Goal: Task Accomplishment & Management: Use online tool/utility

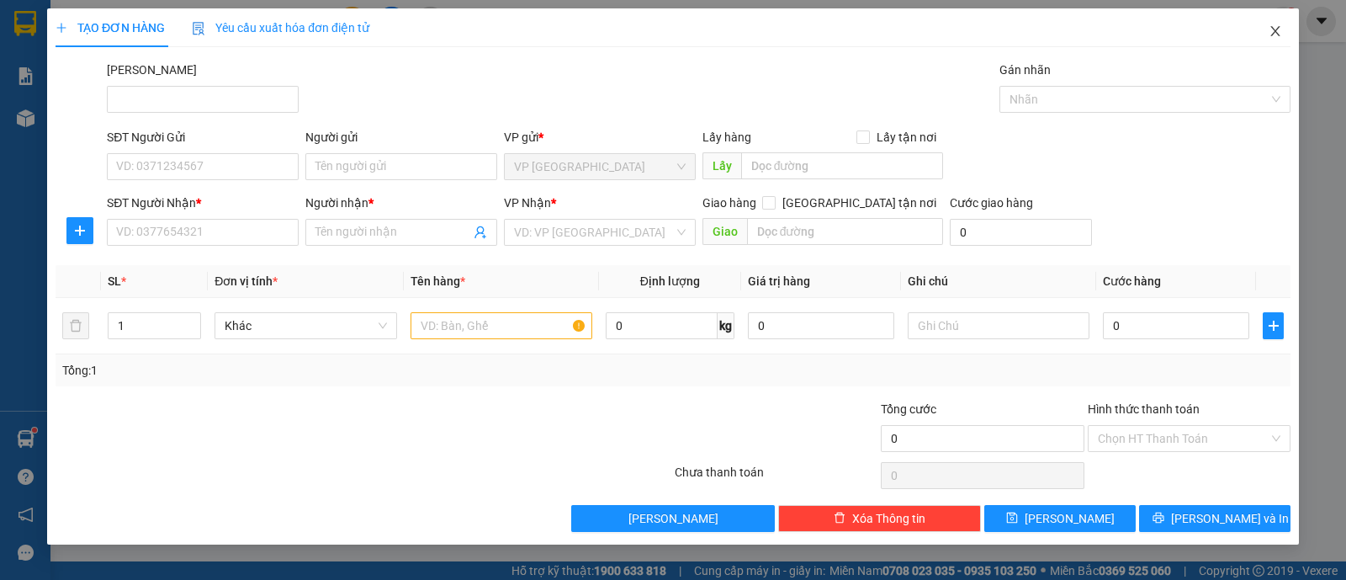
click at [1275, 23] on span "Close" at bounding box center [1275, 31] width 47 height 47
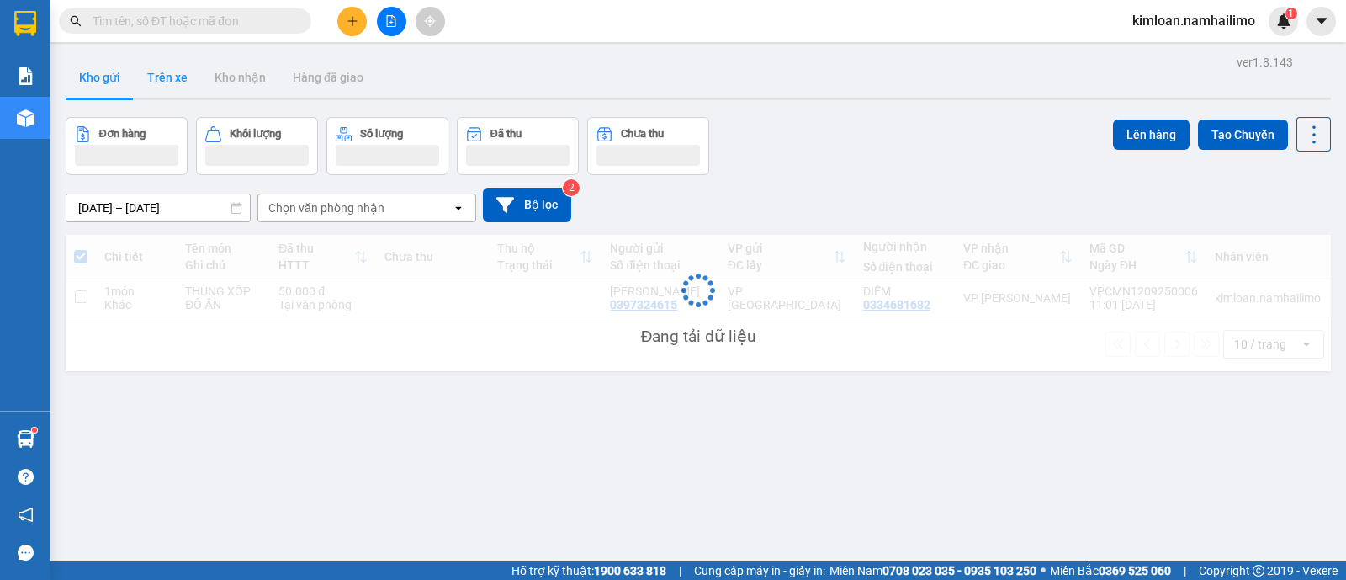
click at [166, 67] on button "Trên xe" at bounding box center [167, 77] width 67 height 40
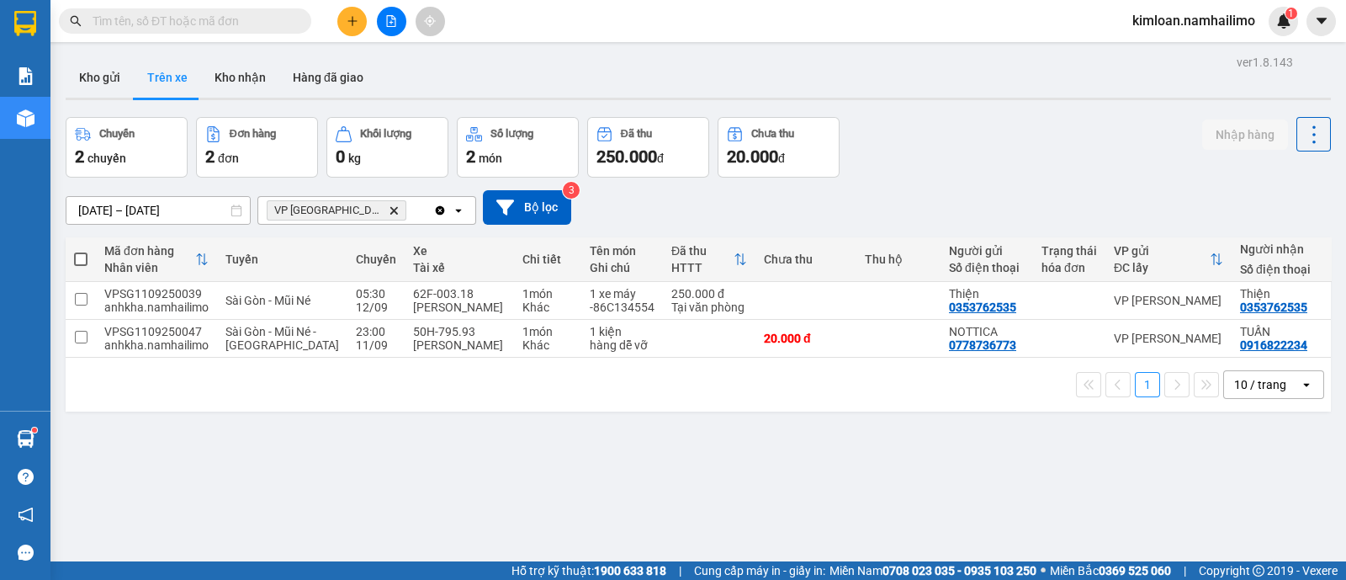
click at [389, 211] on icon "Delete" at bounding box center [394, 210] width 10 height 10
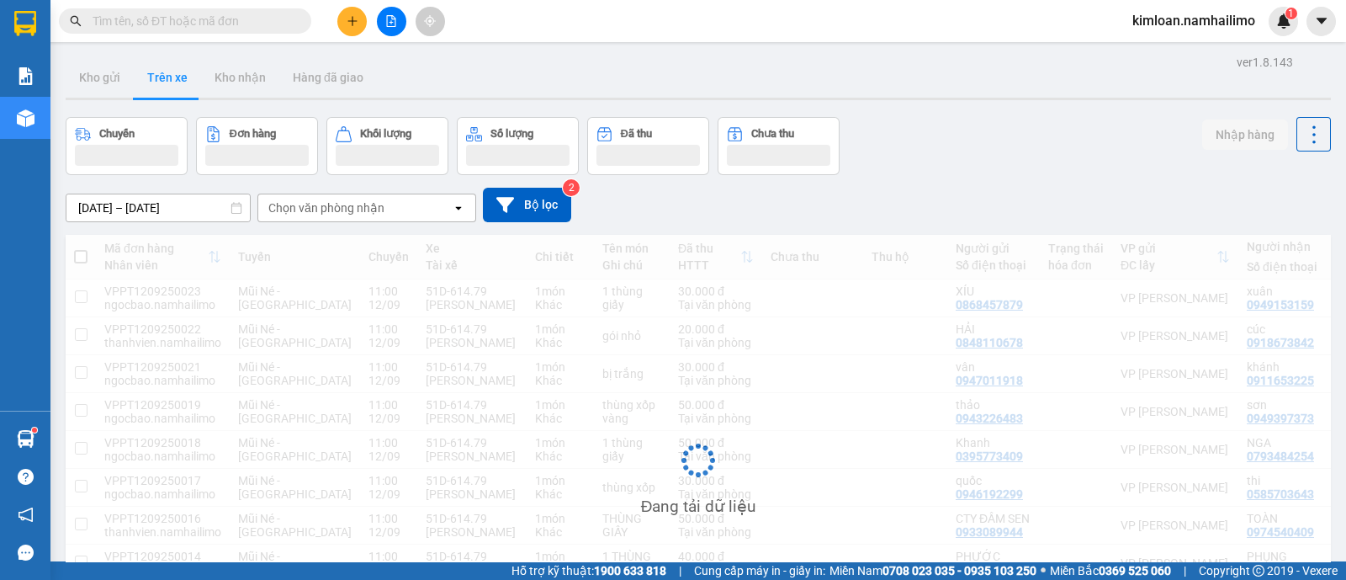
click at [361, 209] on div "Chọn văn phòng nhận" at bounding box center [326, 207] width 116 height 17
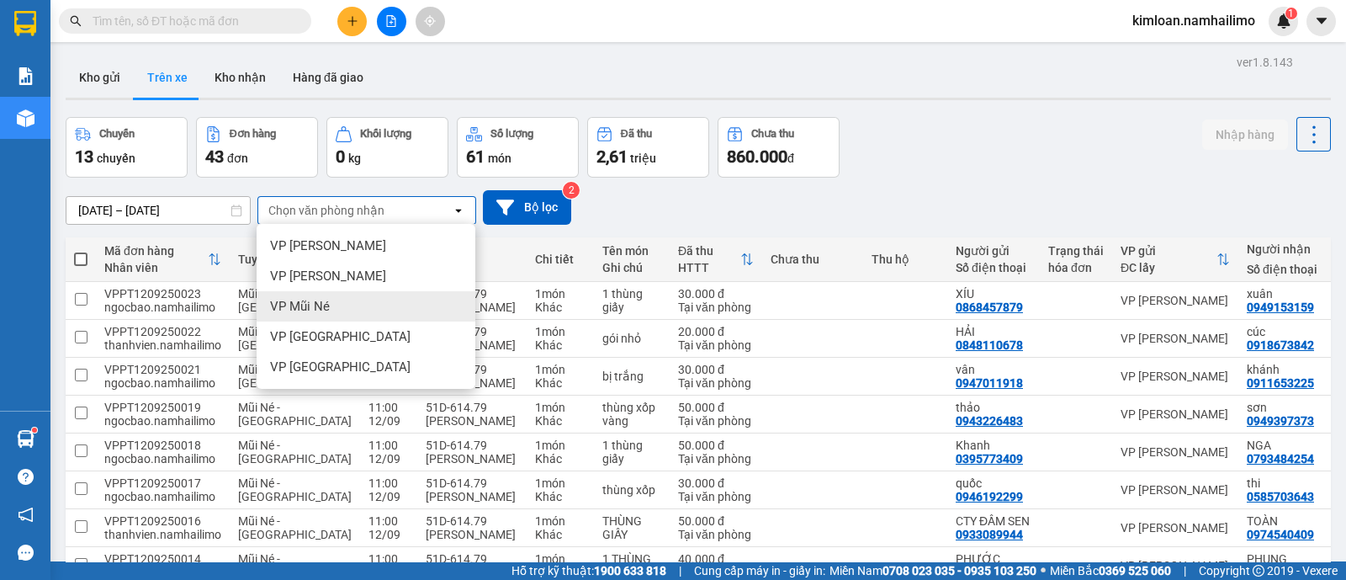
click at [359, 296] on div "VP Mũi Né" at bounding box center [366, 306] width 219 height 30
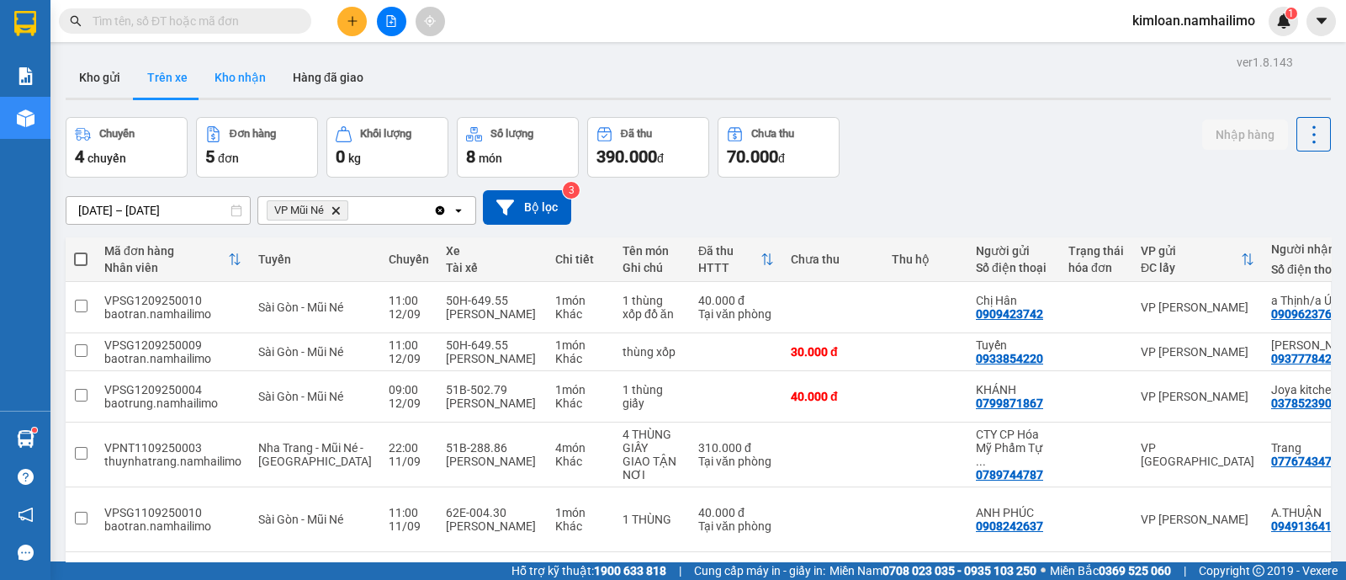
click at [236, 73] on button "Kho nhận" at bounding box center [240, 77] width 78 height 40
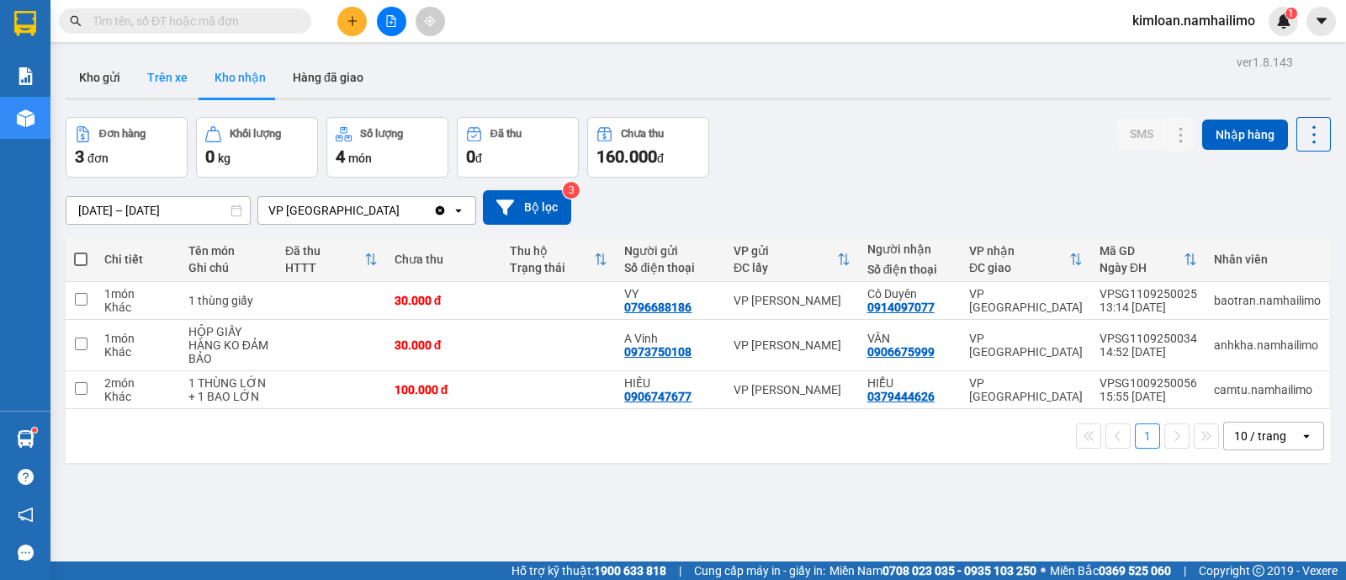
click at [152, 69] on button "Trên xe" at bounding box center [167, 77] width 67 height 40
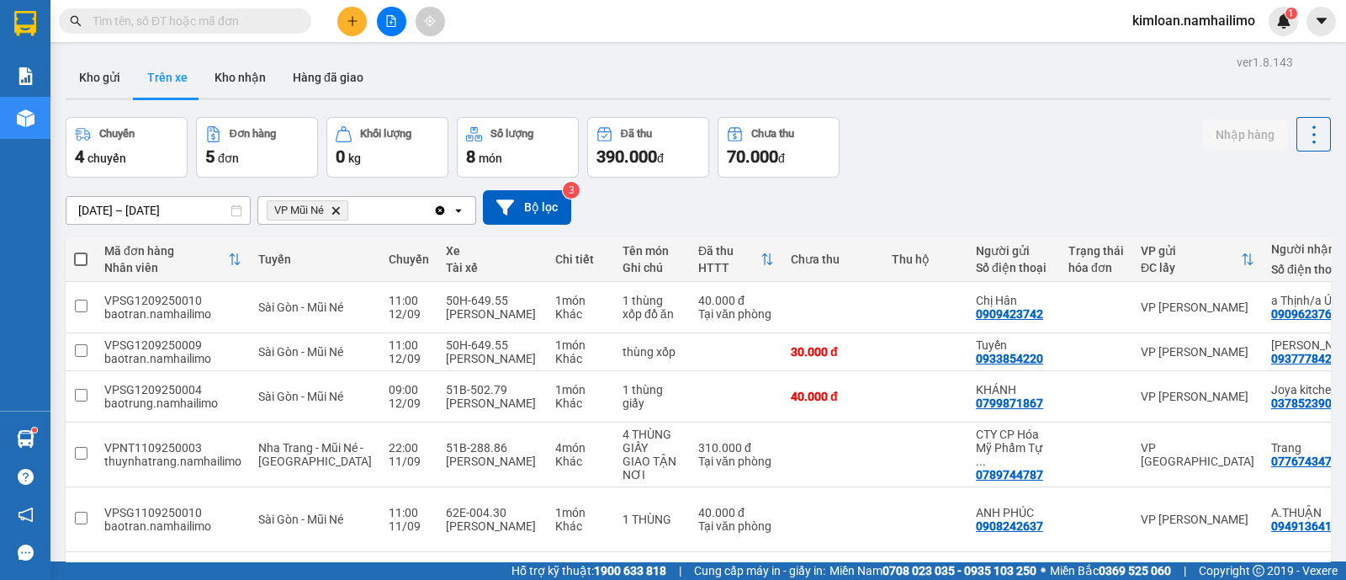
click at [337, 209] on icon "VP Mũi Né, close by backspace" at bounding box center [336, 210] width 8 height 8
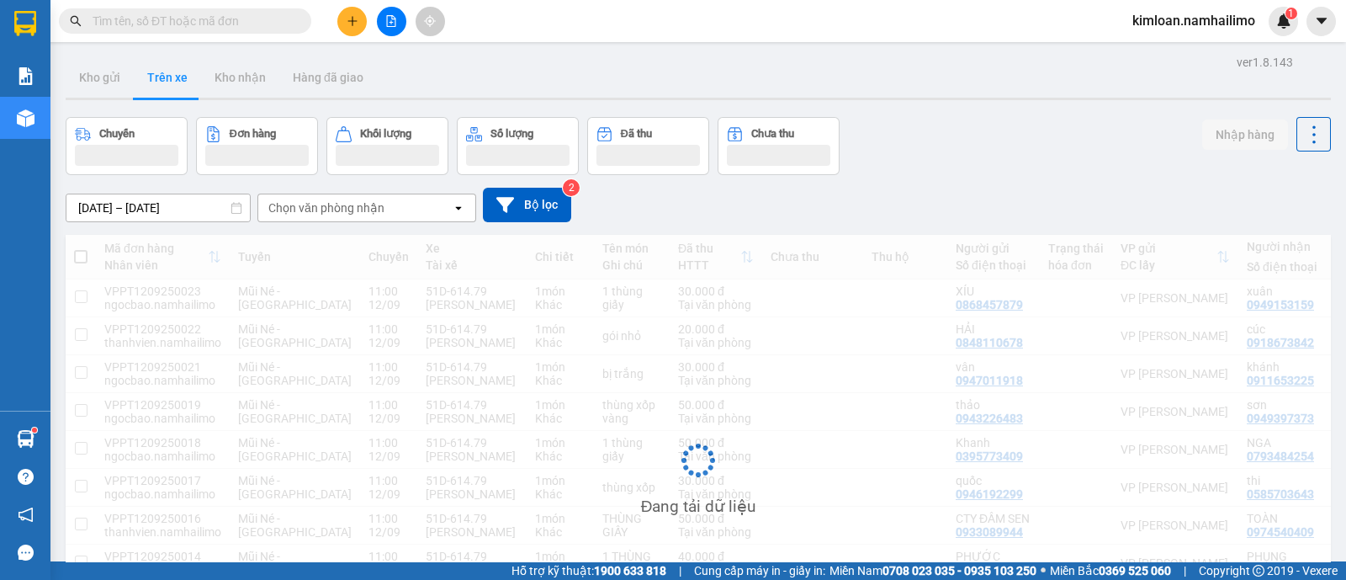
click at [346, 205] on div "Chọn văn phòng nhận" at bounding box center [326, 207] width 116 height 17
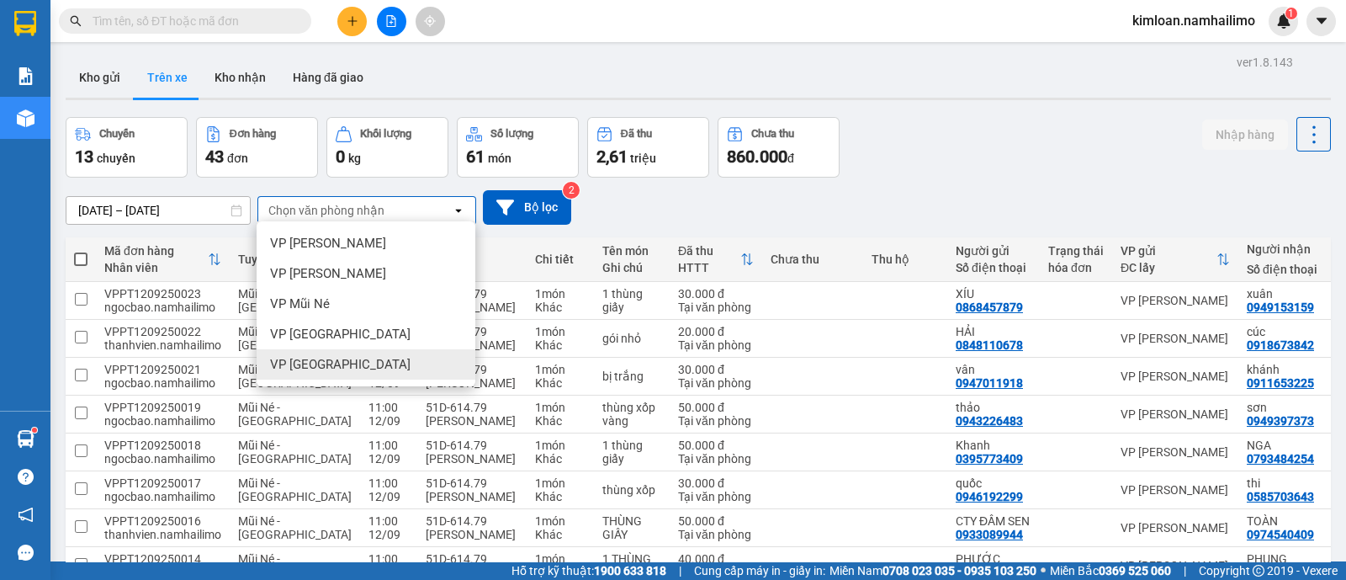
click at [332, 362] on span "VP [GEOGRAPHIC_DATA]" at bounding box center [340, 364] width 140 height 17
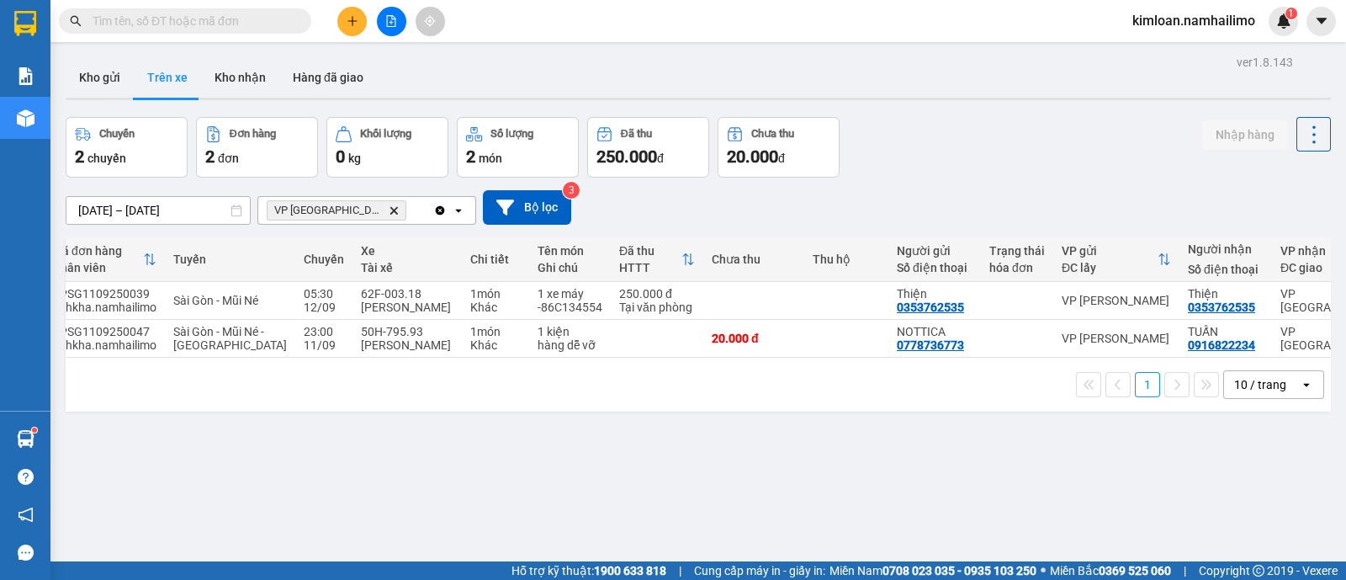
scroll to position [0, 61]
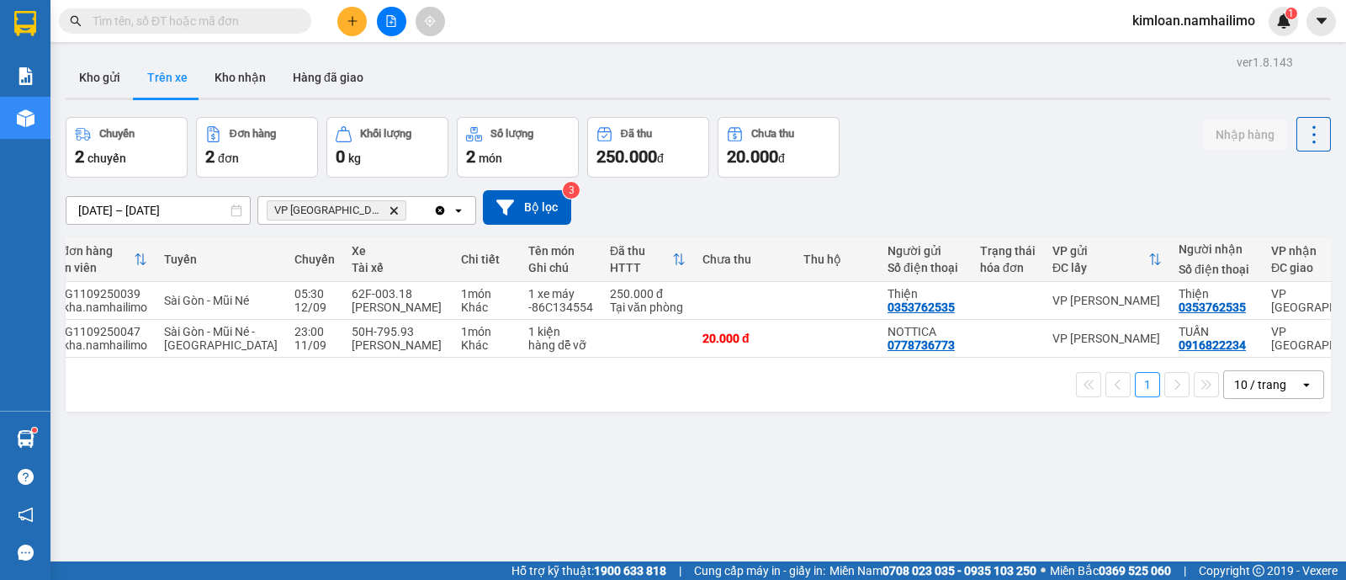
click at [247, 9] on span at bounding box center [185, 20] width 252 height 25
click at [246, 16] on input "text" at bounding box center [192, 21] width 199 height 19
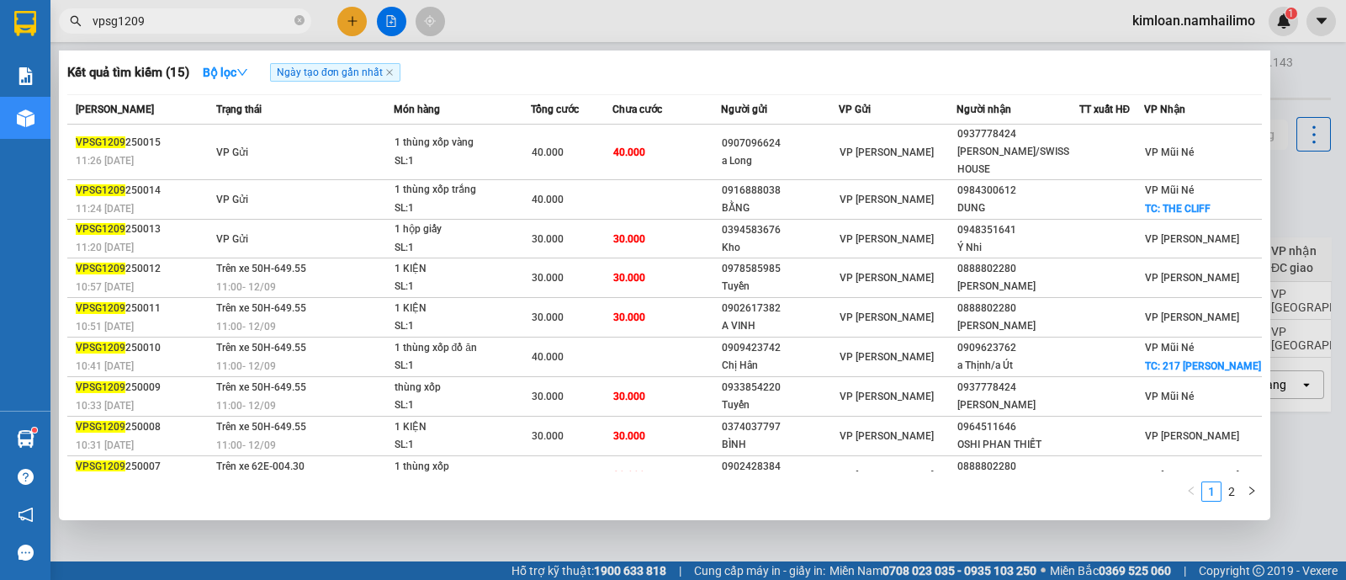
type input "vpsg1209"
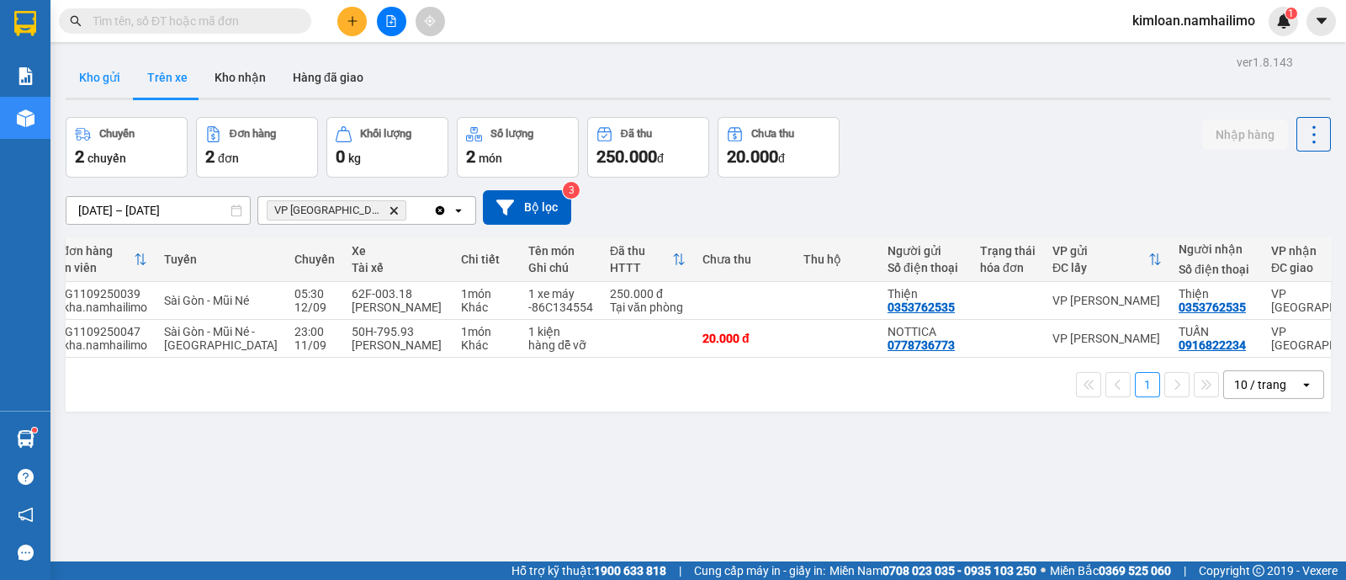
click at [101, 67] on button "Kho gửi" at bounding box center [100, 77] width 68 height 40
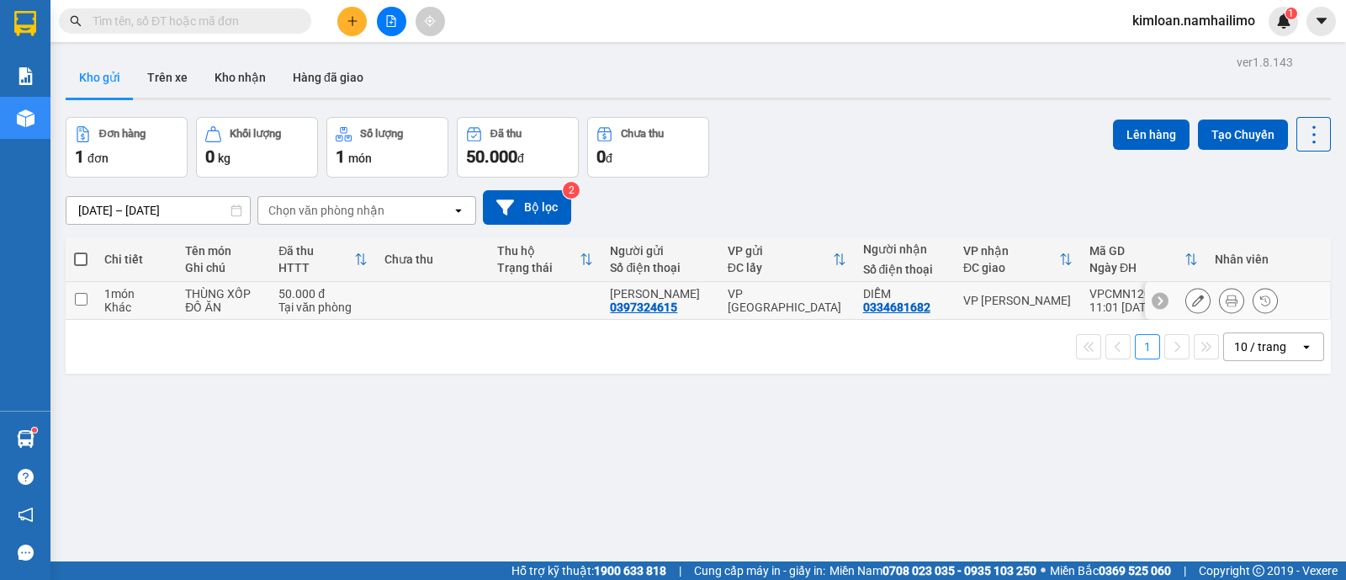
click at [665, 301] on div "0397324615" at bounding box center [643, 306] width 67 height 13
copy div "0397324615"
click at [1220, 293] on button at bounding box center [1232, 300] width 24 height 29
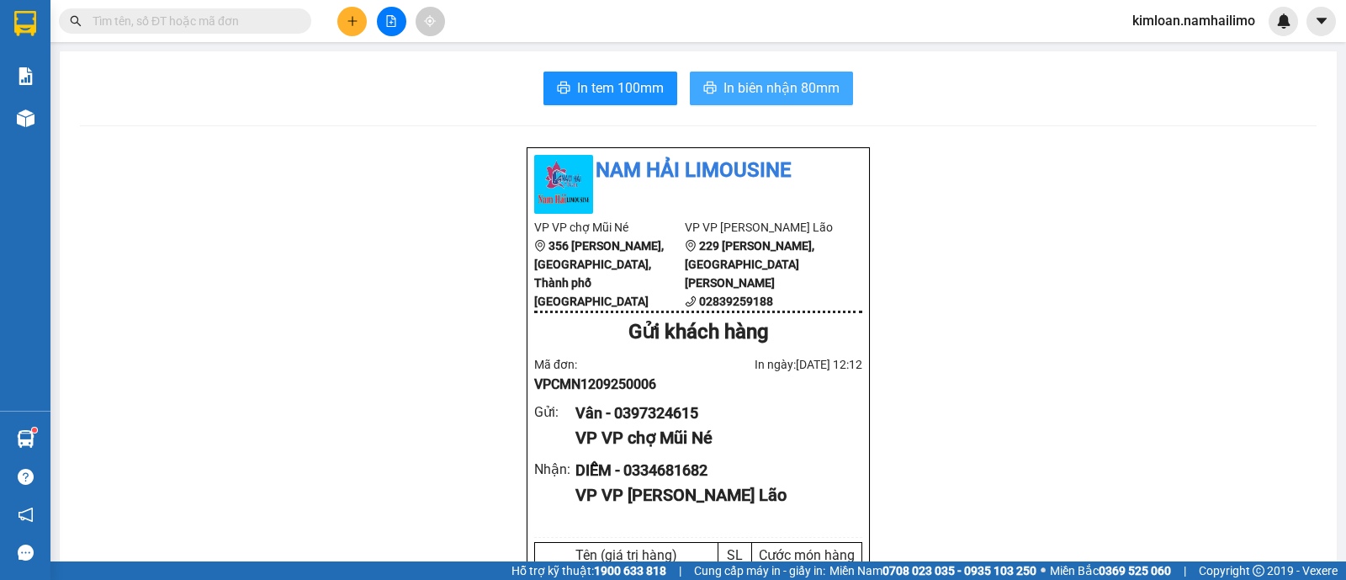
click at [766, 82] on span "In biên nhận 80mm" at bounding box center [781, 87] width 116 height 21
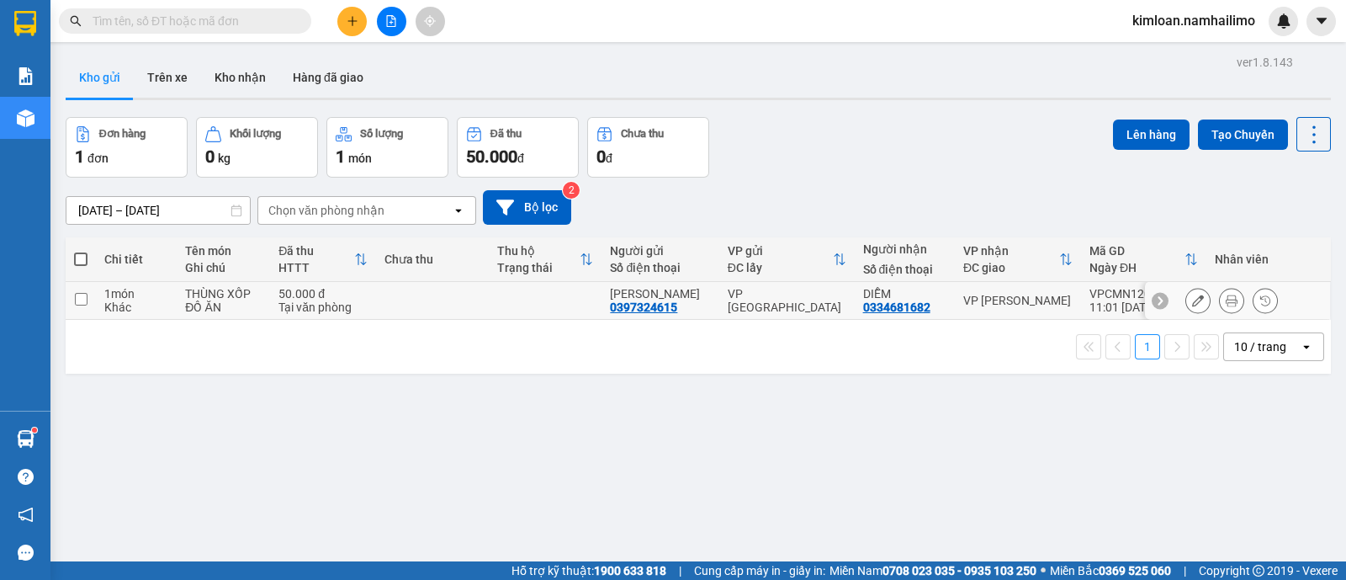
click at [633, 304] on div "0397324615" at bounding box center [643, 306] width 67 height 13
copy div "0397324615"
click at [652, 379] on div "ver 1.8.143 Kho gửi Trên xe Kho nhận Hàng đã giao Đơn hàng 1 đơn Khối lượng 0 k…" at bounding box center [698, 340] width 1279 height 580
click at [93, 301] on td at bounding box center [81, 301] width 30 height 38
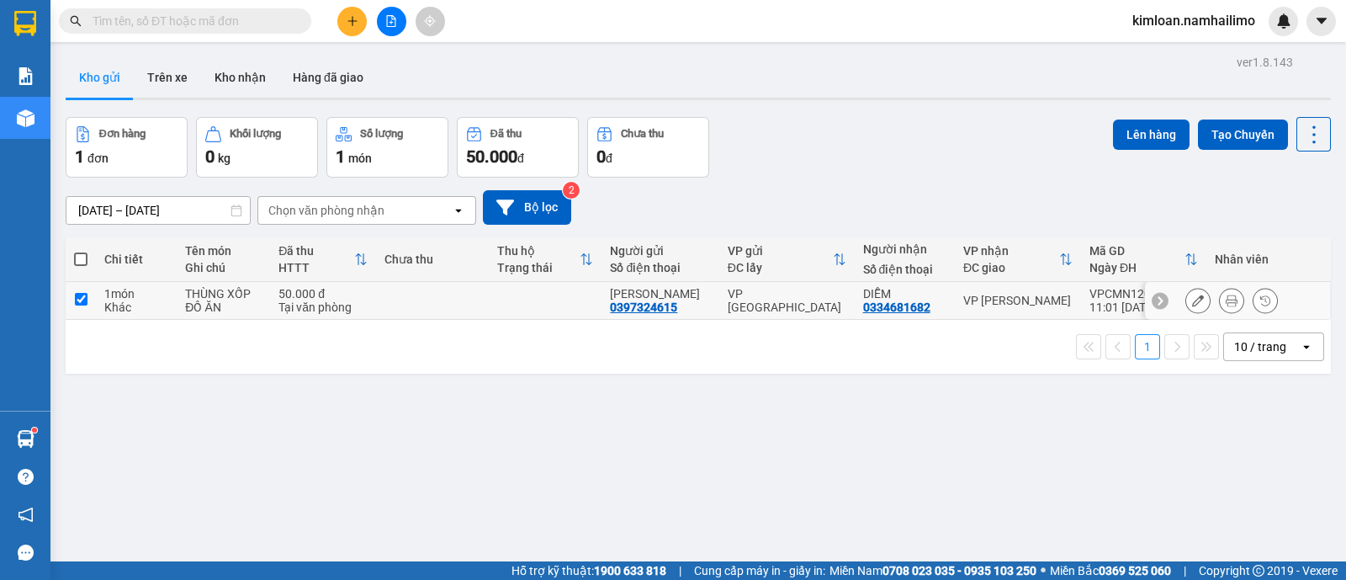
checkbox input "true"
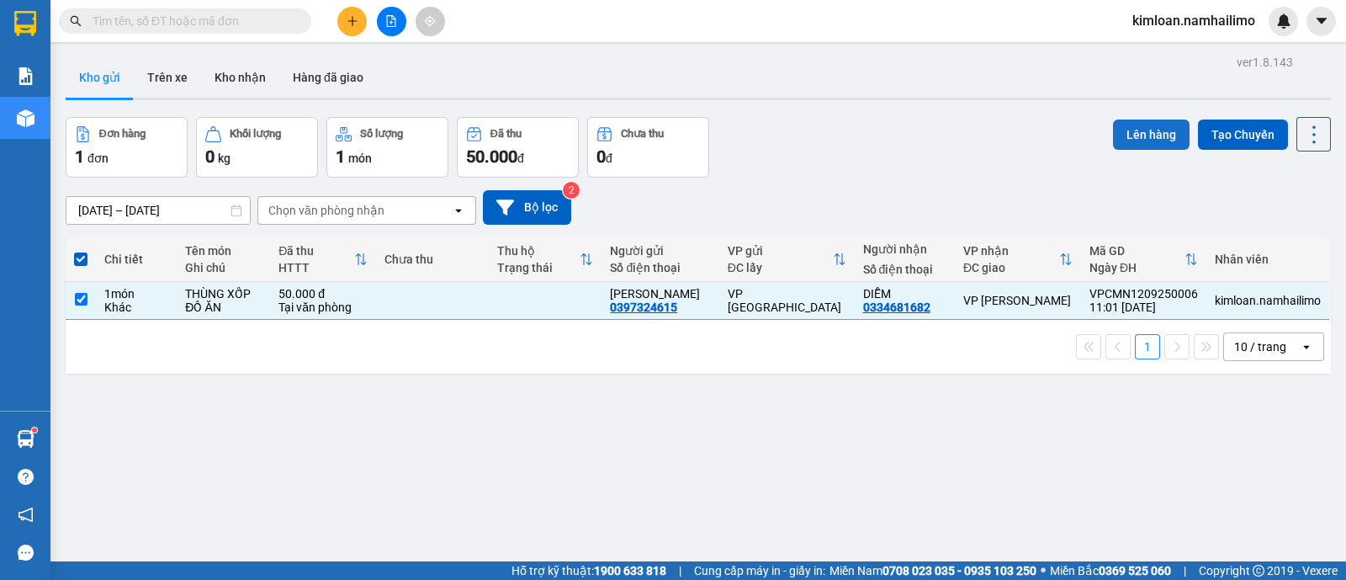
click at [1113, 130] on button "Lên hàng" at bounding box center [1151, 134] width 77 height 30
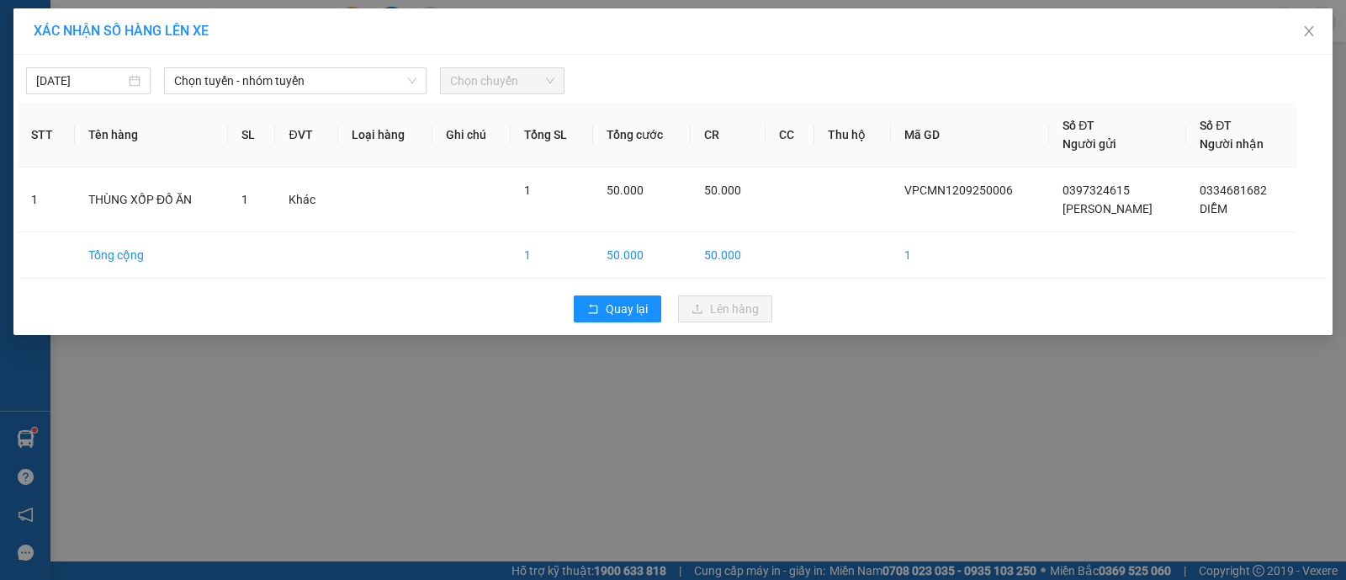
click at [241, 63] on div "[DATE] Chọn tuyến - nhóm tuyến Chọn chuyến" at bounding box center [673, 76] width 1311 height 35
click at [241, 77] on span "Chọn tuyến - nhóm tuyến" at bounding box center [295, 80] width 242 height 25
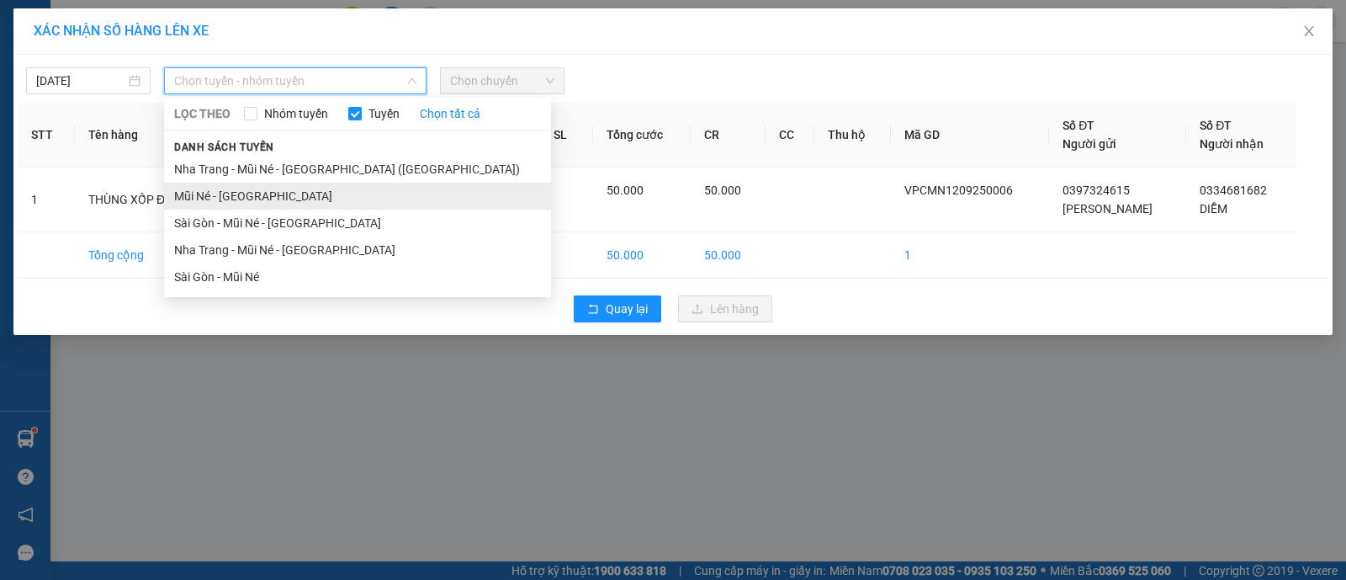
click at [220, 197] on li "Mũi Né - [GEOGRAPHIC_DATA]" at bounding box center [357, 196] width 387 height 27
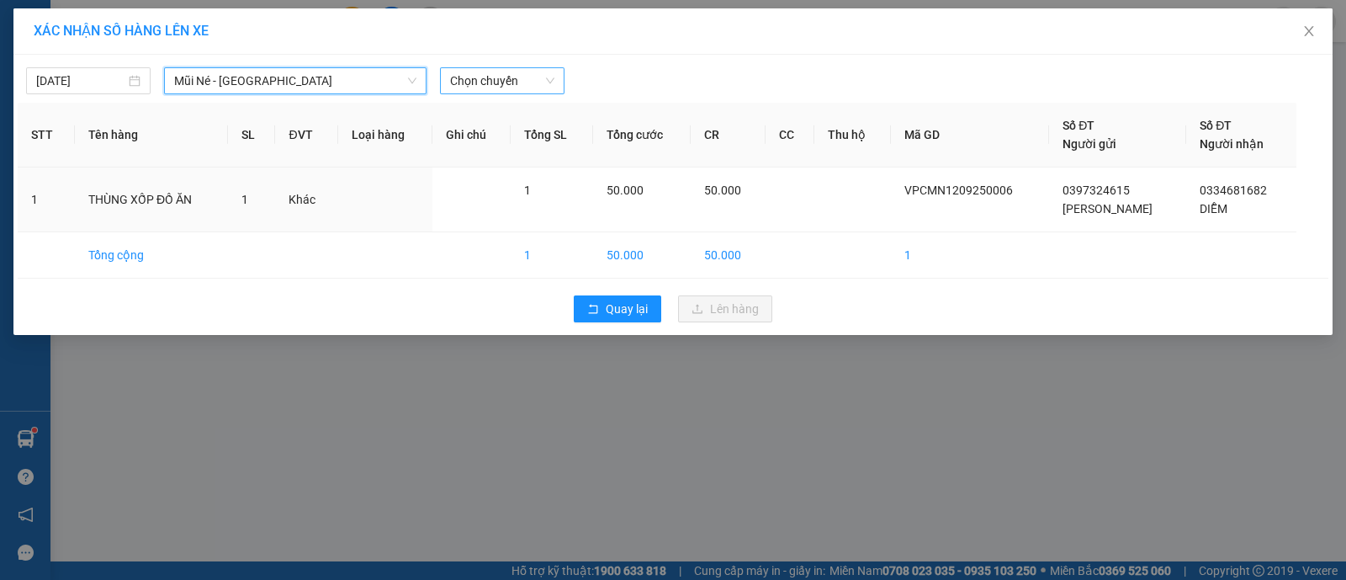
click at [509, 75] on span "Chọn chuyến" at bounding box center [502, 80] width 104 height 25
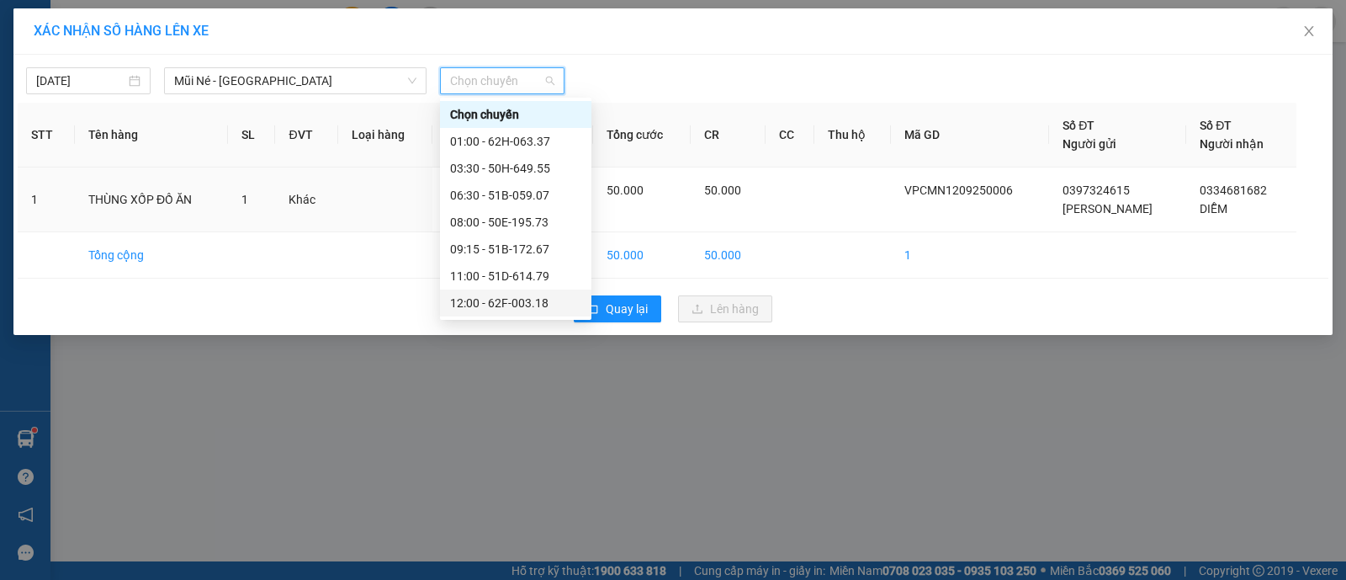
click at [490, 303] on div "12:00 - 62F-003.18" at bounding box center [515, 303] width 131 height 19
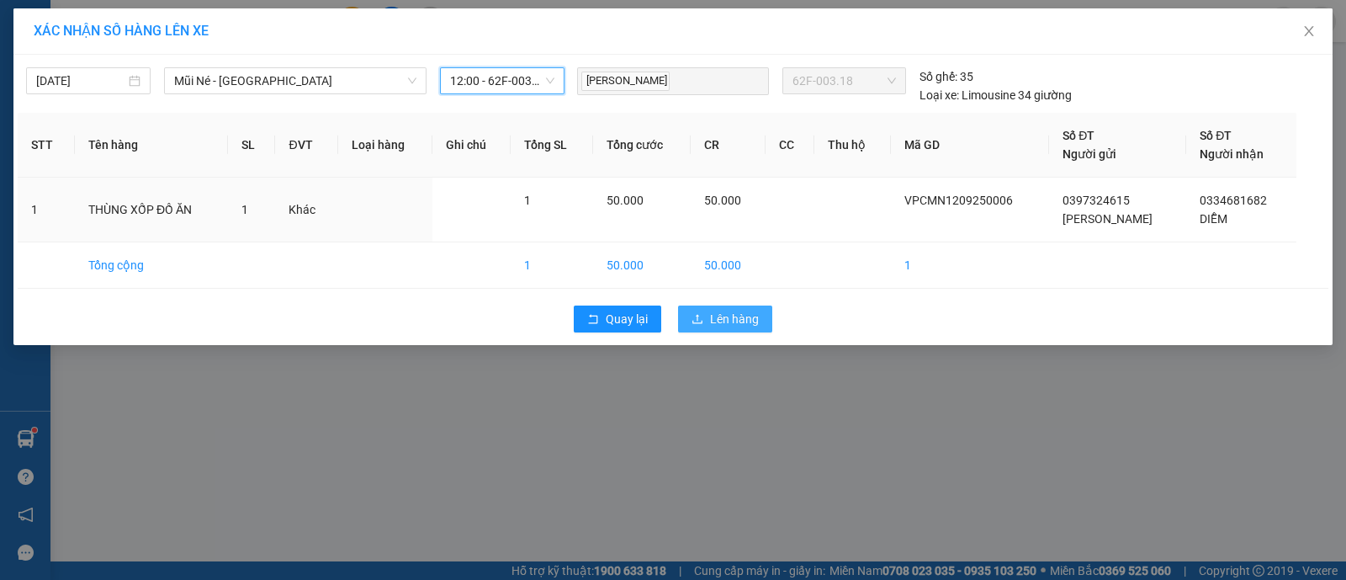
click at [708, 312] on button "Lên hàng" at bounding box center [725, 318] width 94 height 27
